Goal: Task Accomplishment & Management: Manage account settings

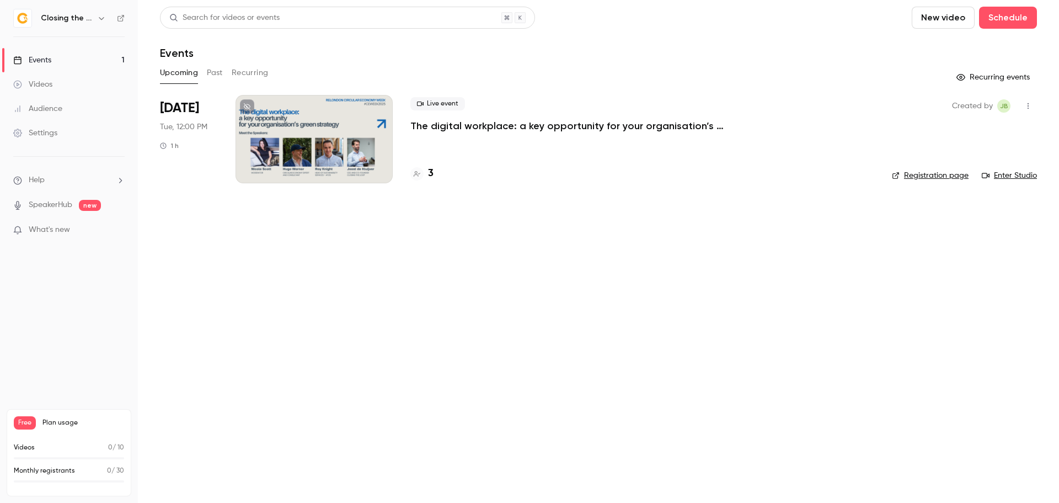
click at [330, 136] on div at bounding box center [314, 139] width 157 height 88
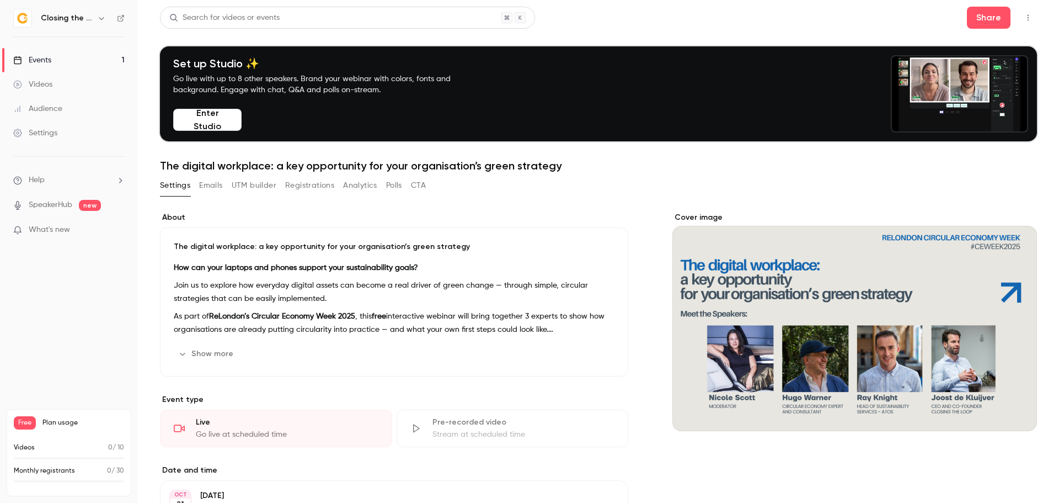
click at [319, 185] on button "Registrations" at bounding box center [309, 186] width 49 height 18
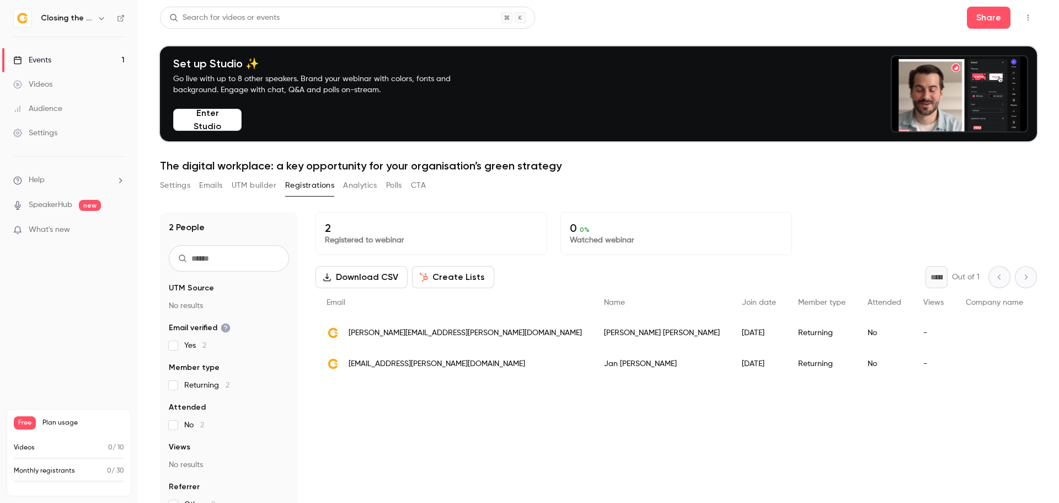
click at [860, 205] on div "2 People UTM Source No results Email verified Yes 2 Member type Returning 2 Att…" at bounding box center [598, 401] width 877 height 405
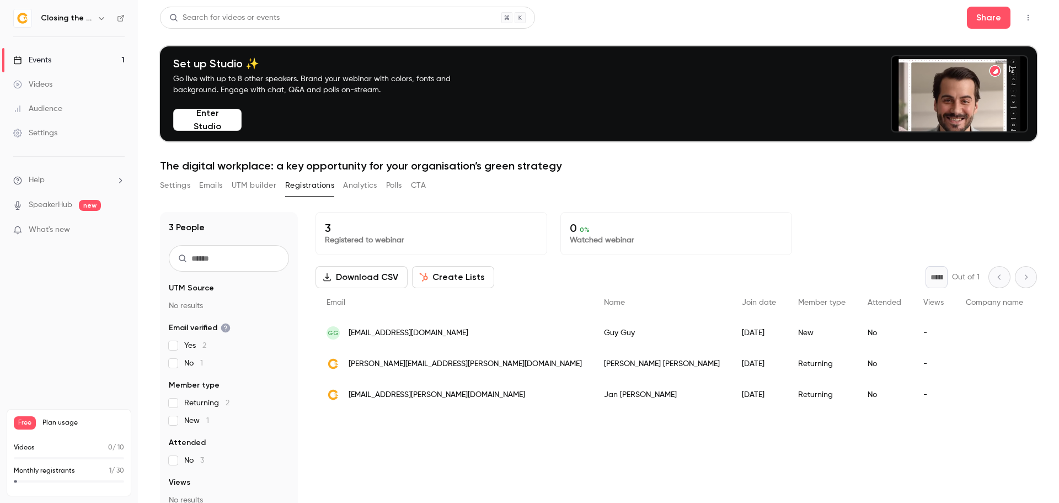
click at [593, 337] on div "[PERSON_NAME]" at bounding box center [662, 332] width 138 height 31
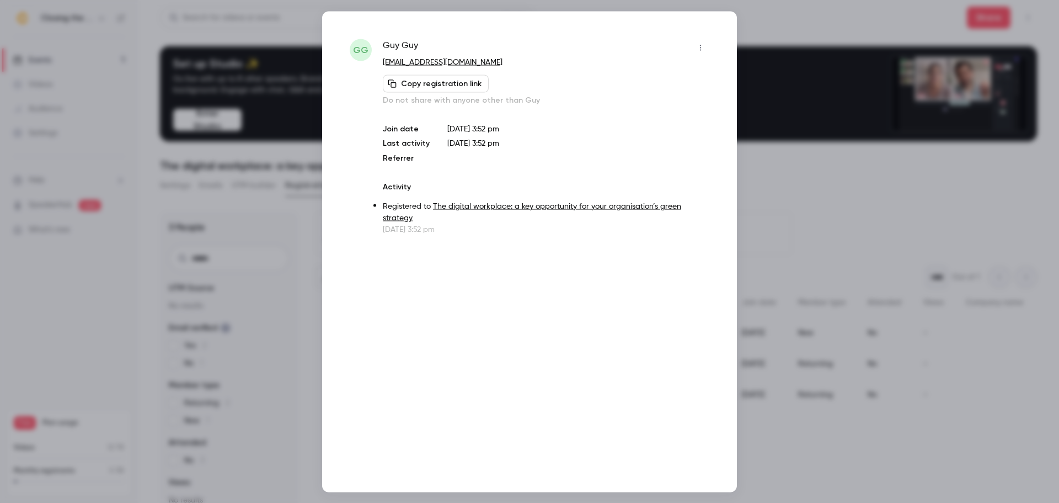
click at [697, 46] on icon "button" at bounding box center [700, 48] width 9 height 8
click at [672, 77] on div "Block from all events" at bounding box center [658, 75] width 84 height 11
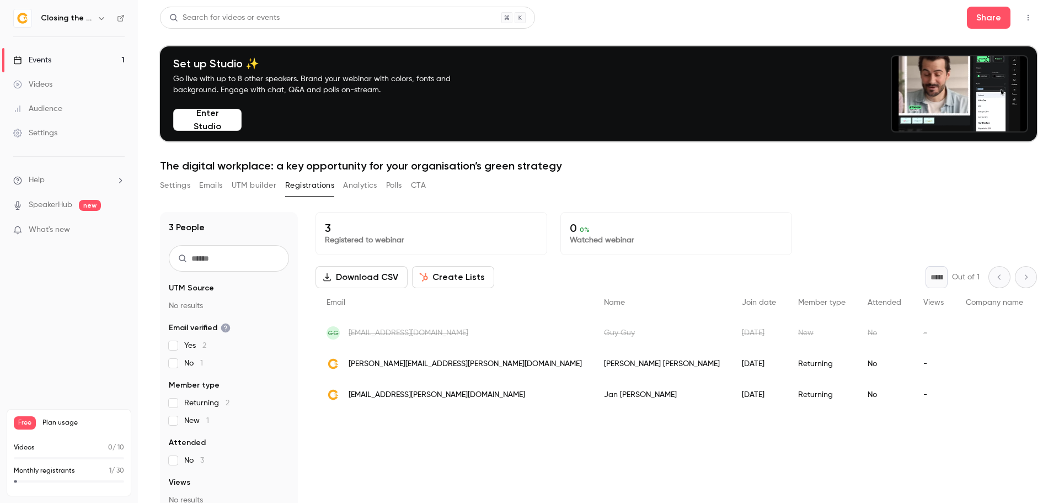
click at [452, 331] on div "GG guyguy@gmail.com" at bounding box center [454, 332] width 277 height 31
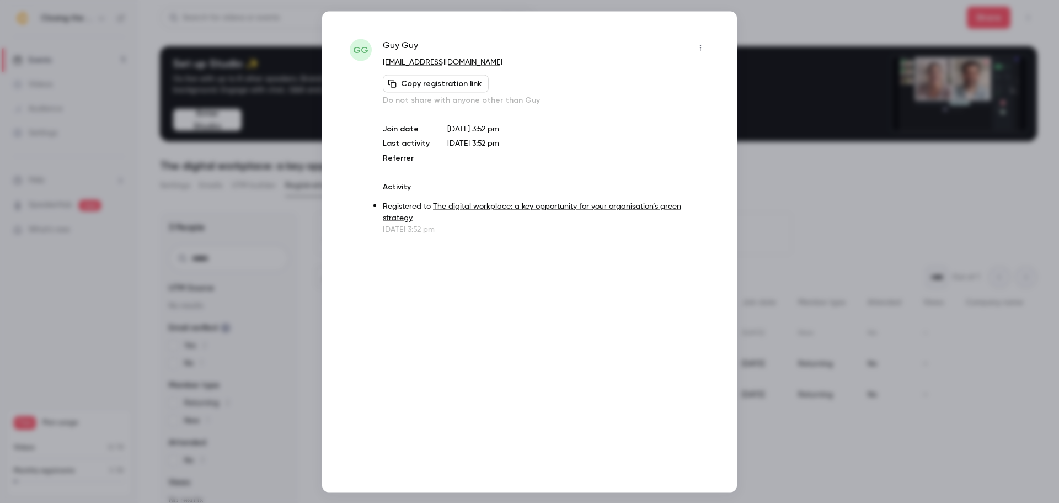
click at [701, 48] on icon "button" at bounding box center [700, 48] width 9 height 8
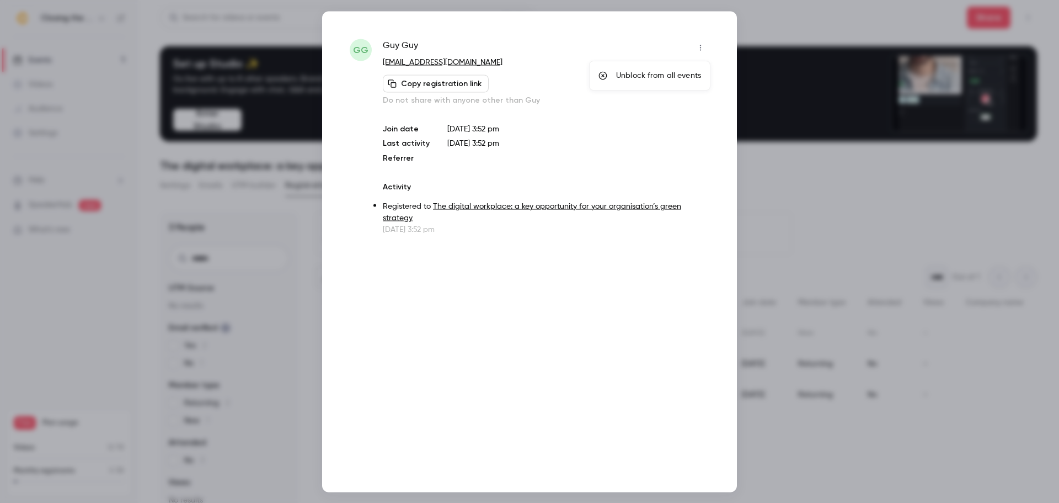
click at [777, 164] on div at bounding box center [529, 251] width 1059 height 503
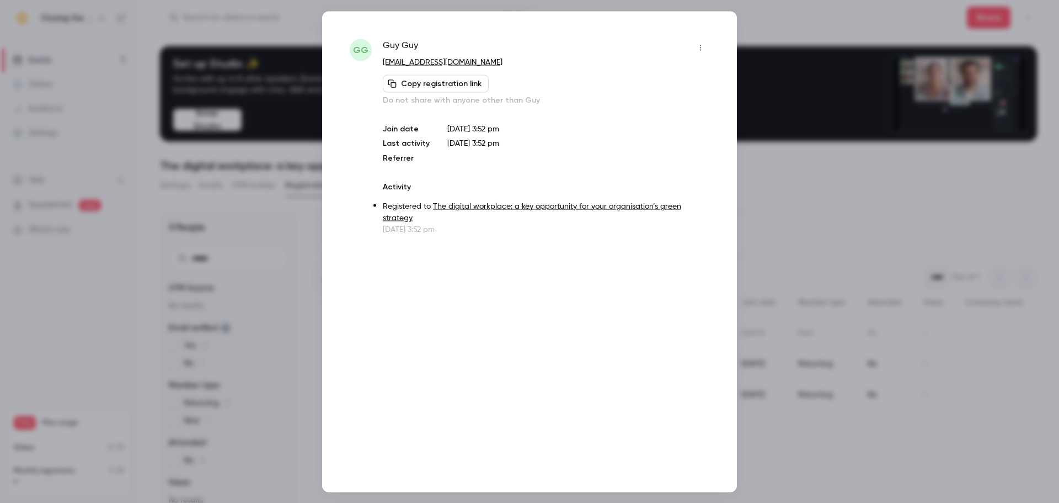
click at [777, 183] on div at bounding box center [529, 251] width 1059 height 503
